Goal: Task Accomplishment & Management: Use online tool/utility

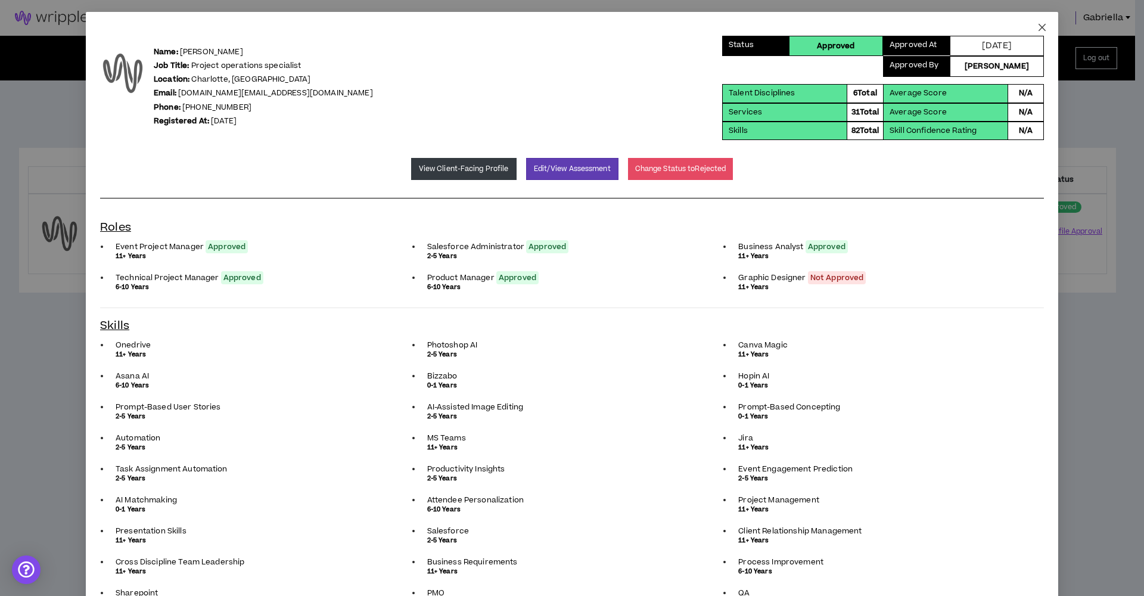
click at [1039, 28] on icon "close" at bounding box center [1042, 27] width 7 height 7
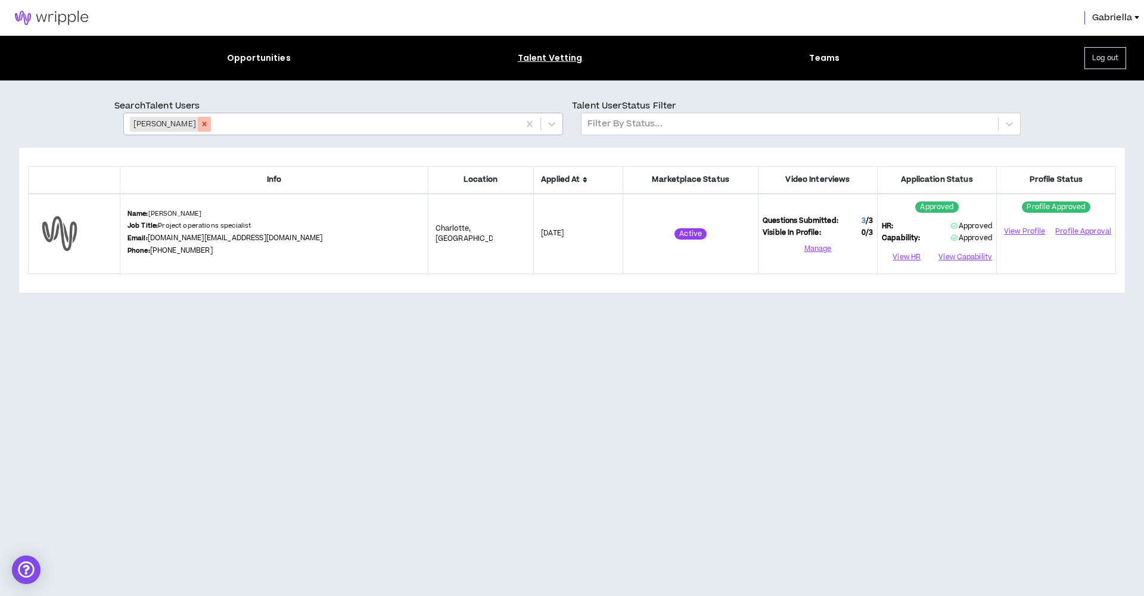
click at [203, 120] on icon "Remove Keeya Mcalister" at bounding box center [204, 124] width 8 height 8
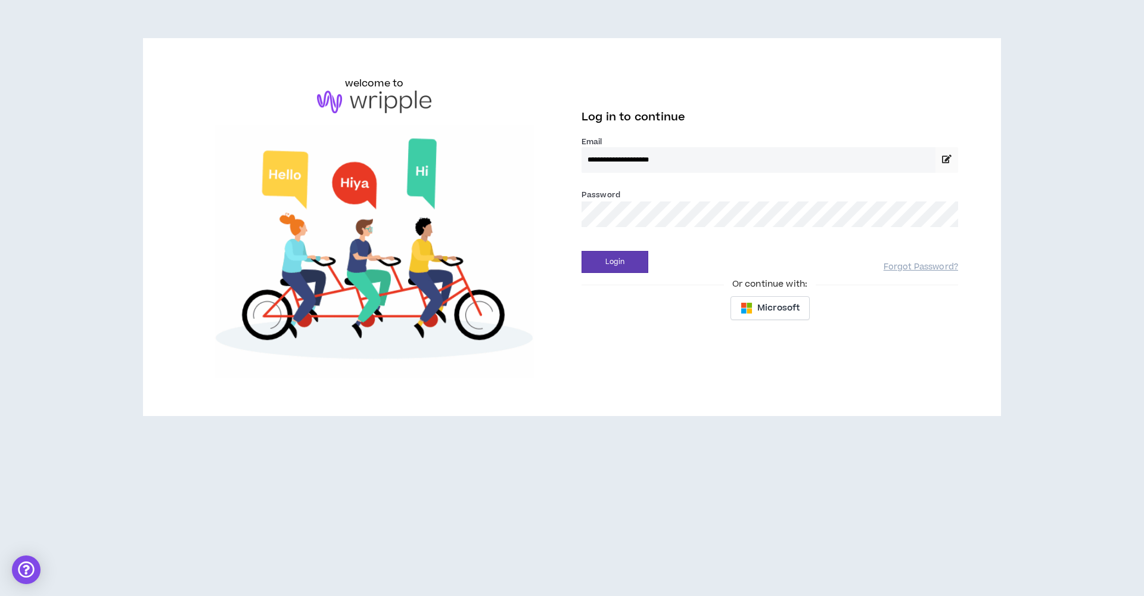
click at [615, 262] on button "Login" at bounding box center [615, 262] width 67 height 22
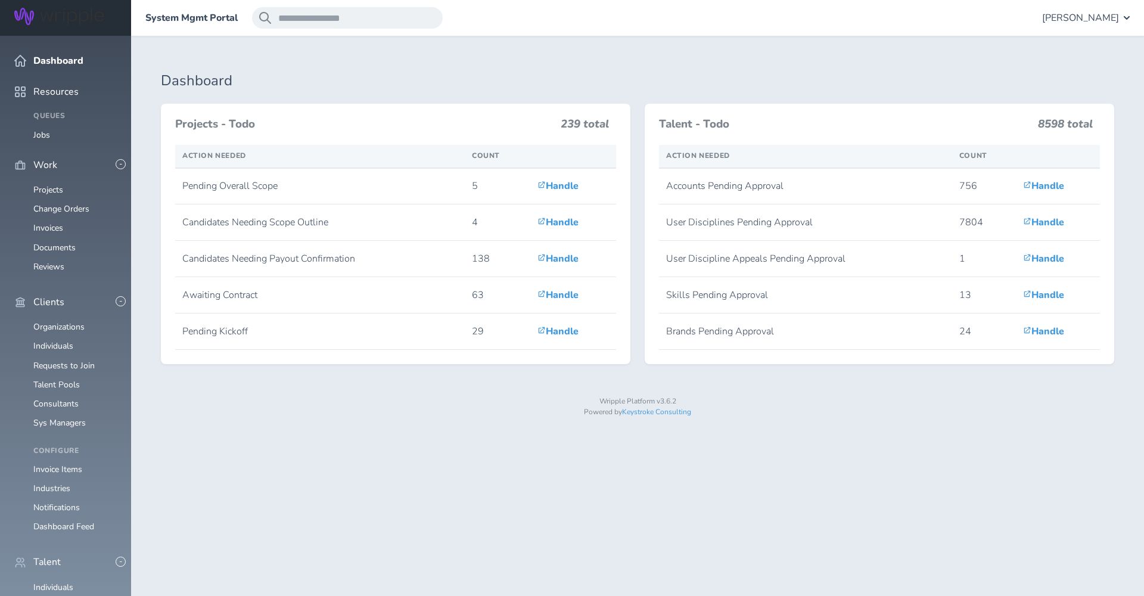
click at [1095, 18] on span "[PERSON_NAME]" at bounding box center [1080, 18] width 77 height 11
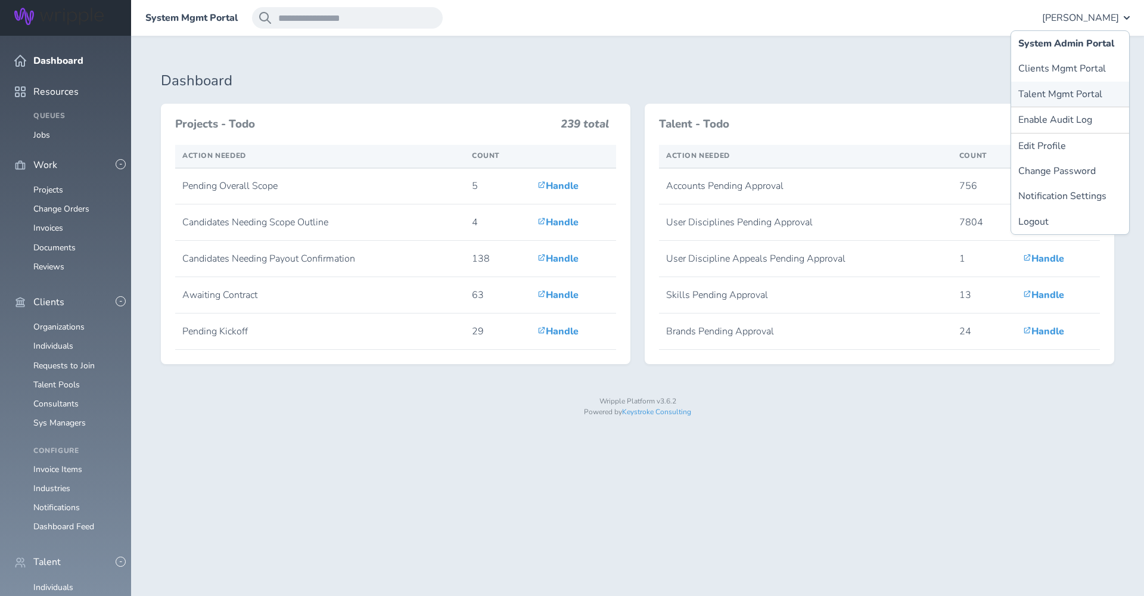
click at [1046, 95] on link "Talent Mgmt Portal" at bounding box center [1070, 94] width 118 height 25
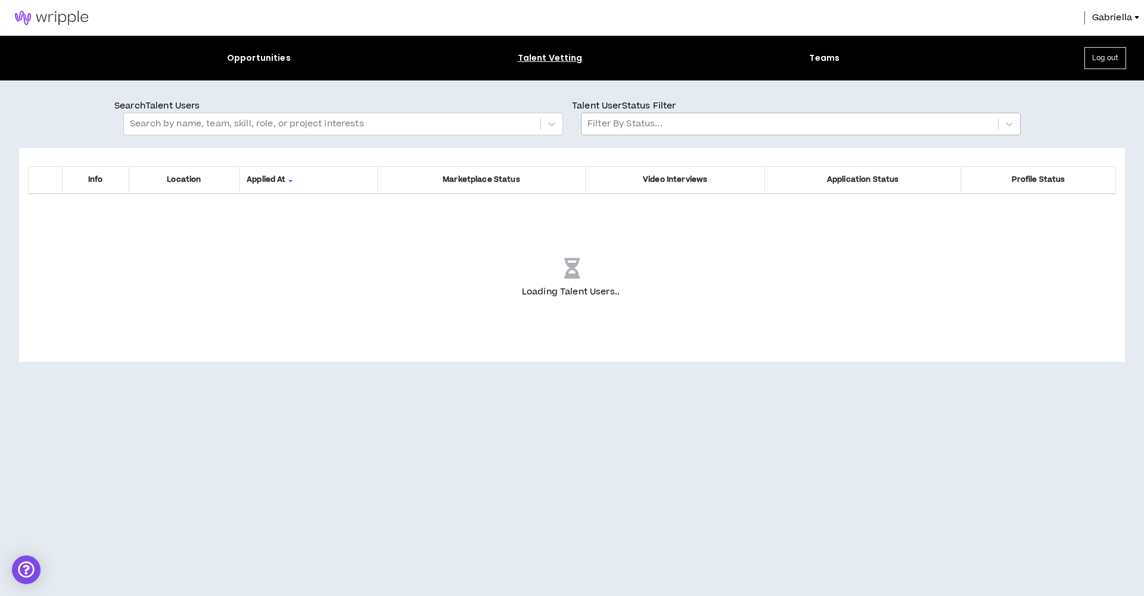
click at [621, 128] on div at bounding box center [790, 123] width 405 height 15
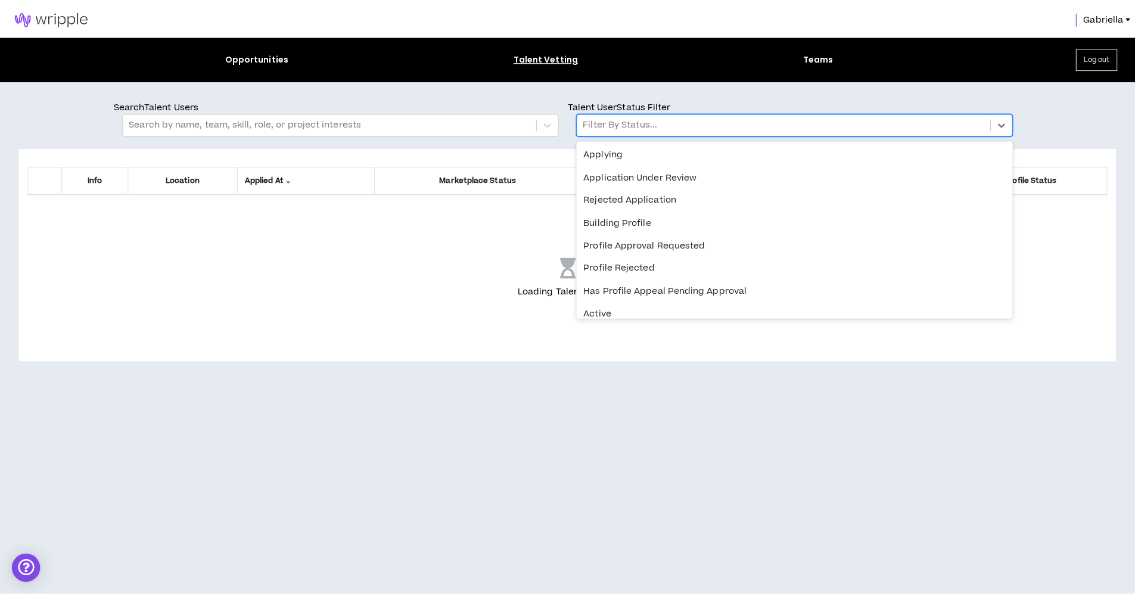
scroll to position [211, 0]
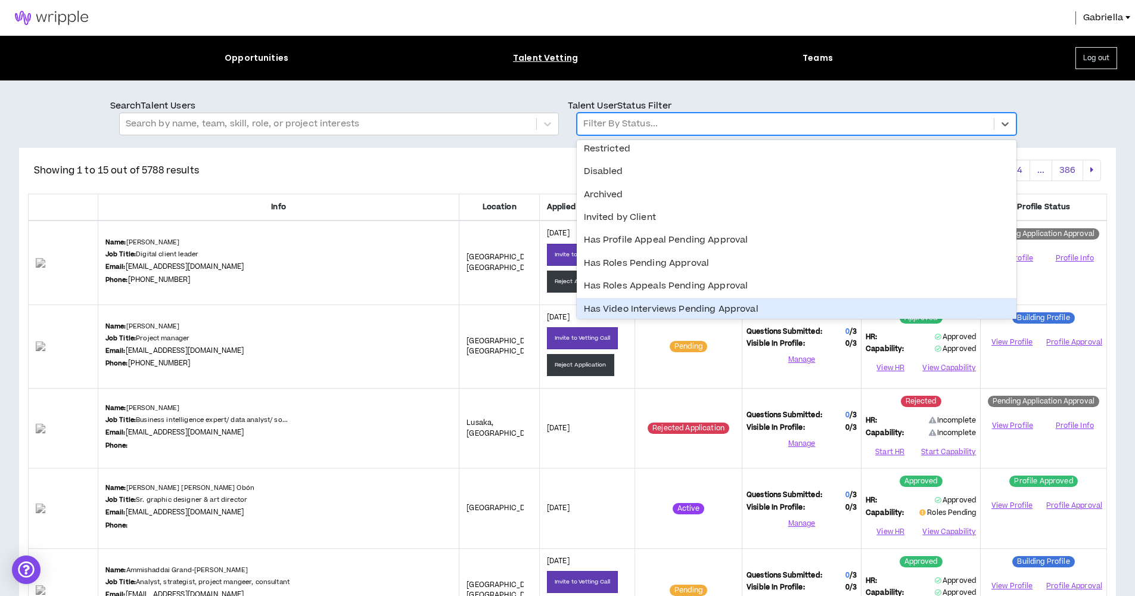
click at [642, 305] on div "Has Video Interviews Pending Approval" at bounding box center [797, 309] width 440 height 23
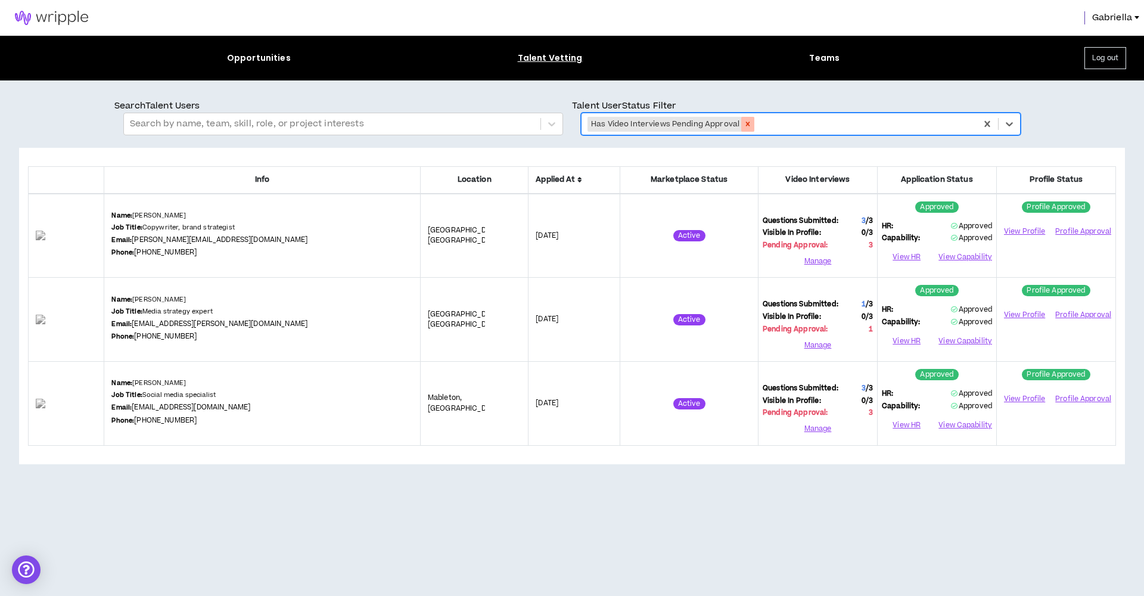
click at [749, 124] on icon "Remove Has Video Interviews Pending Approval" at bounding box center [748, 124] width 8 height 8
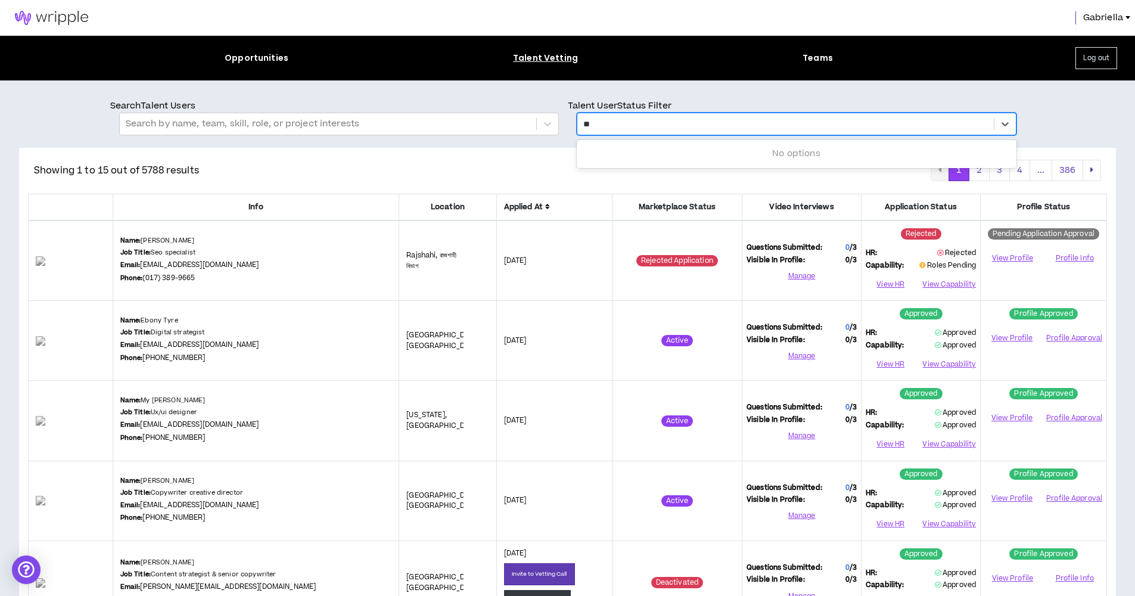
type input "*"
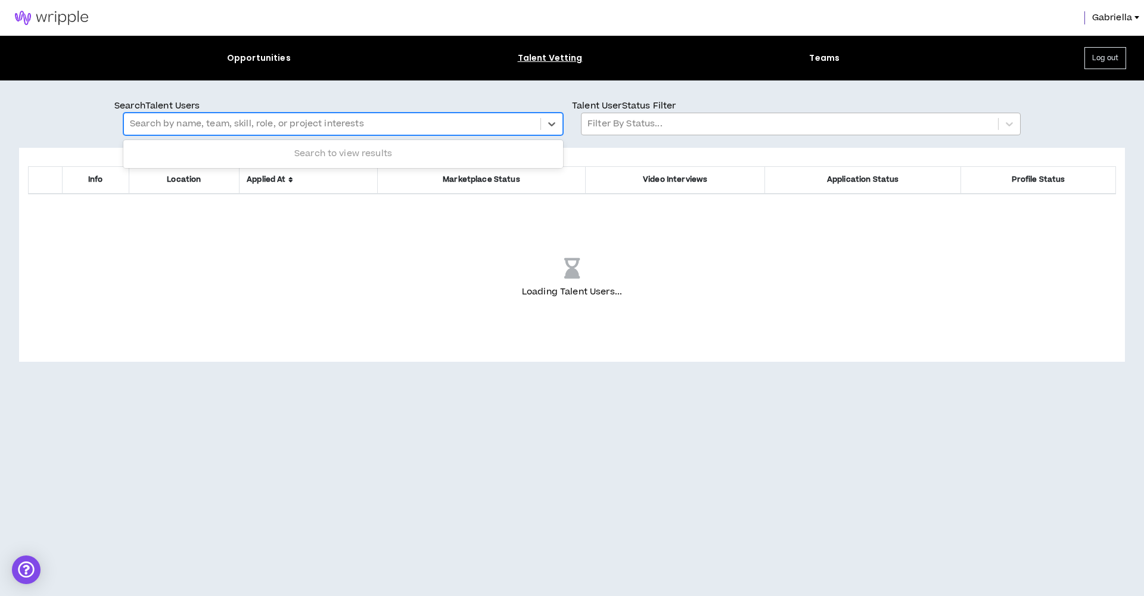
click at [426, 122] on div at bounding box center [332, 123] width 405 height 15
type input "*****"
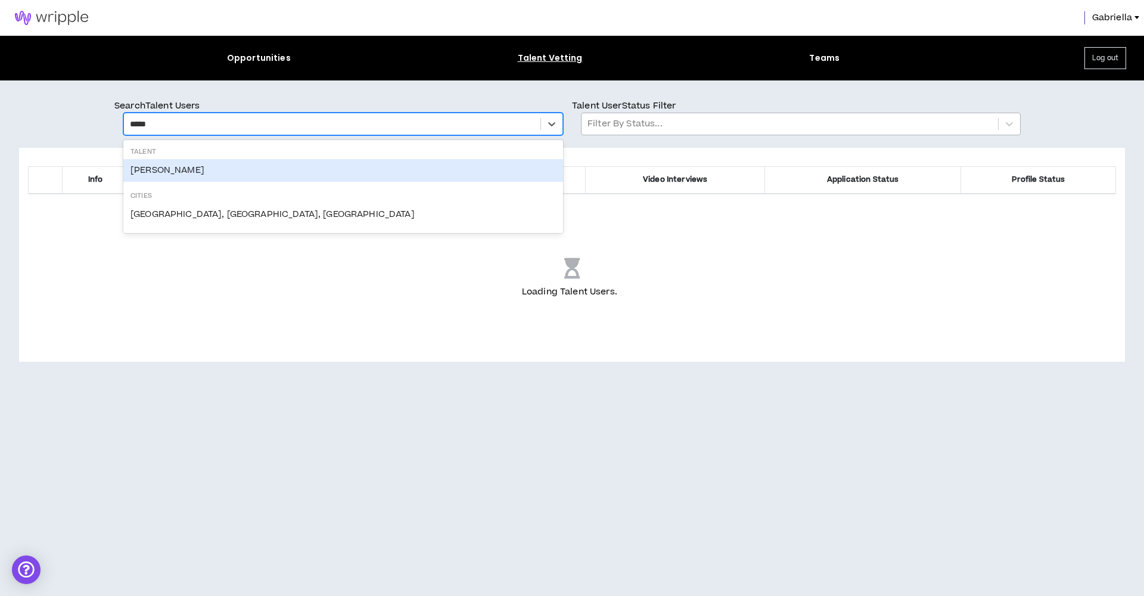
click at [186, 177] on div "Nick Torontali" at bounding box center [343, 170] width 440 height 23
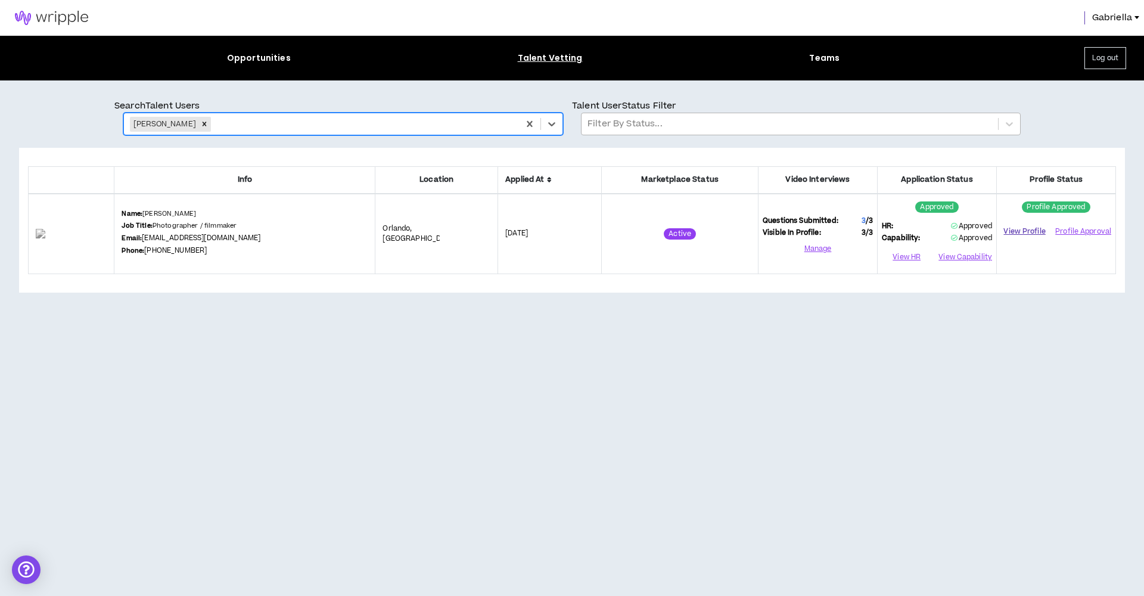
click at [1022, 232] on link "View Profile" at bounding box center [1024, 231] width 47 height 21
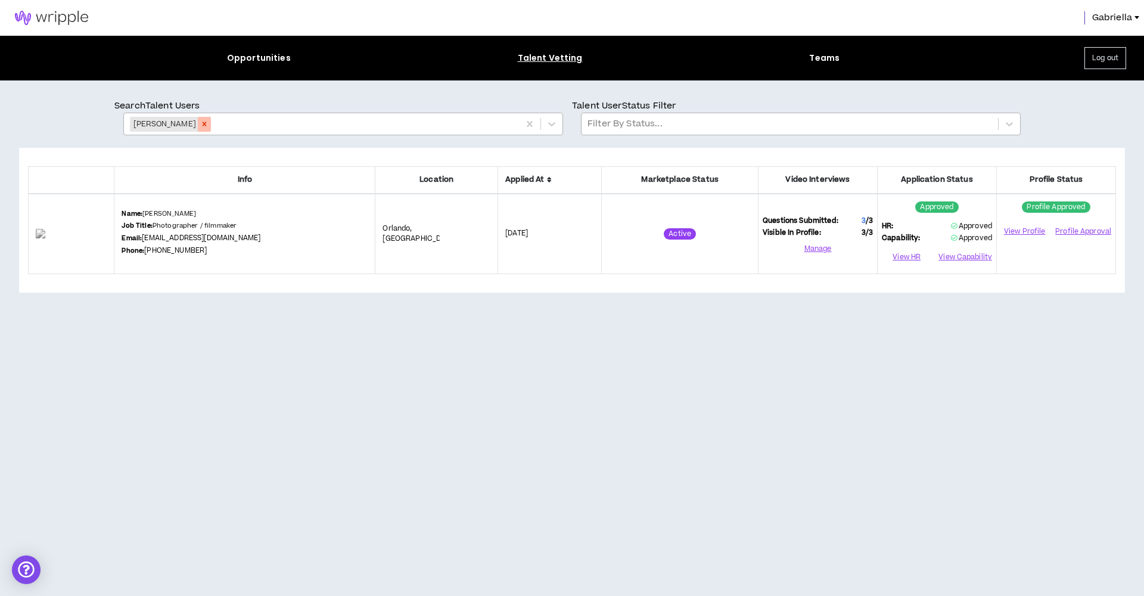
click at [200, 122] on icon "Remove Nick Torontali" at bounding box center [204, 124] width 8 height 8
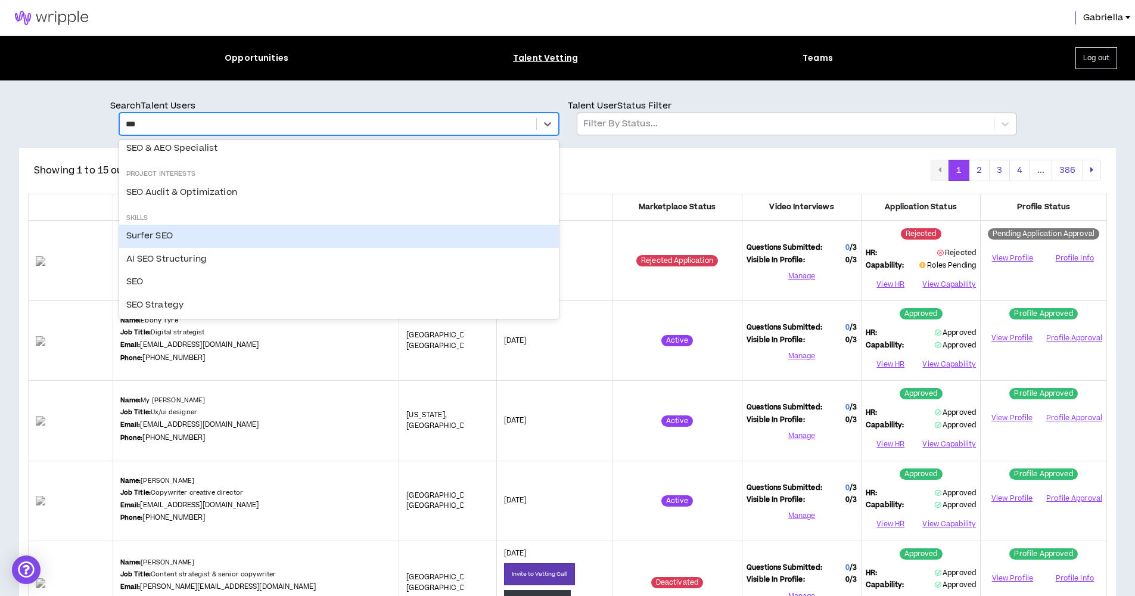
scroll to position [0, 0]
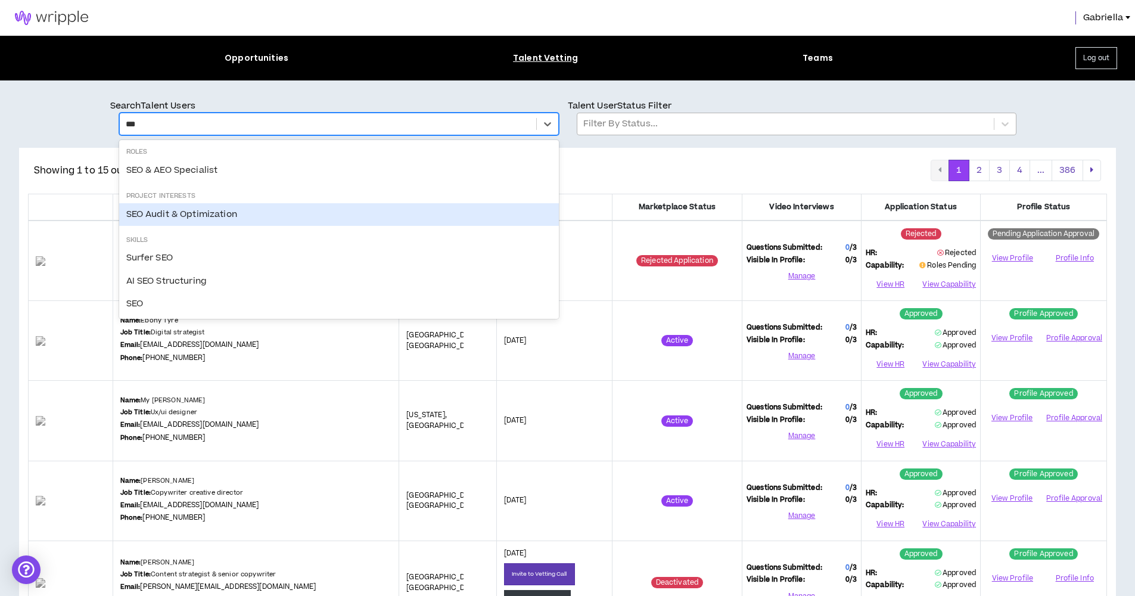
type input "***"
